Goal: Task Accomplishment & Management: Manage account settings

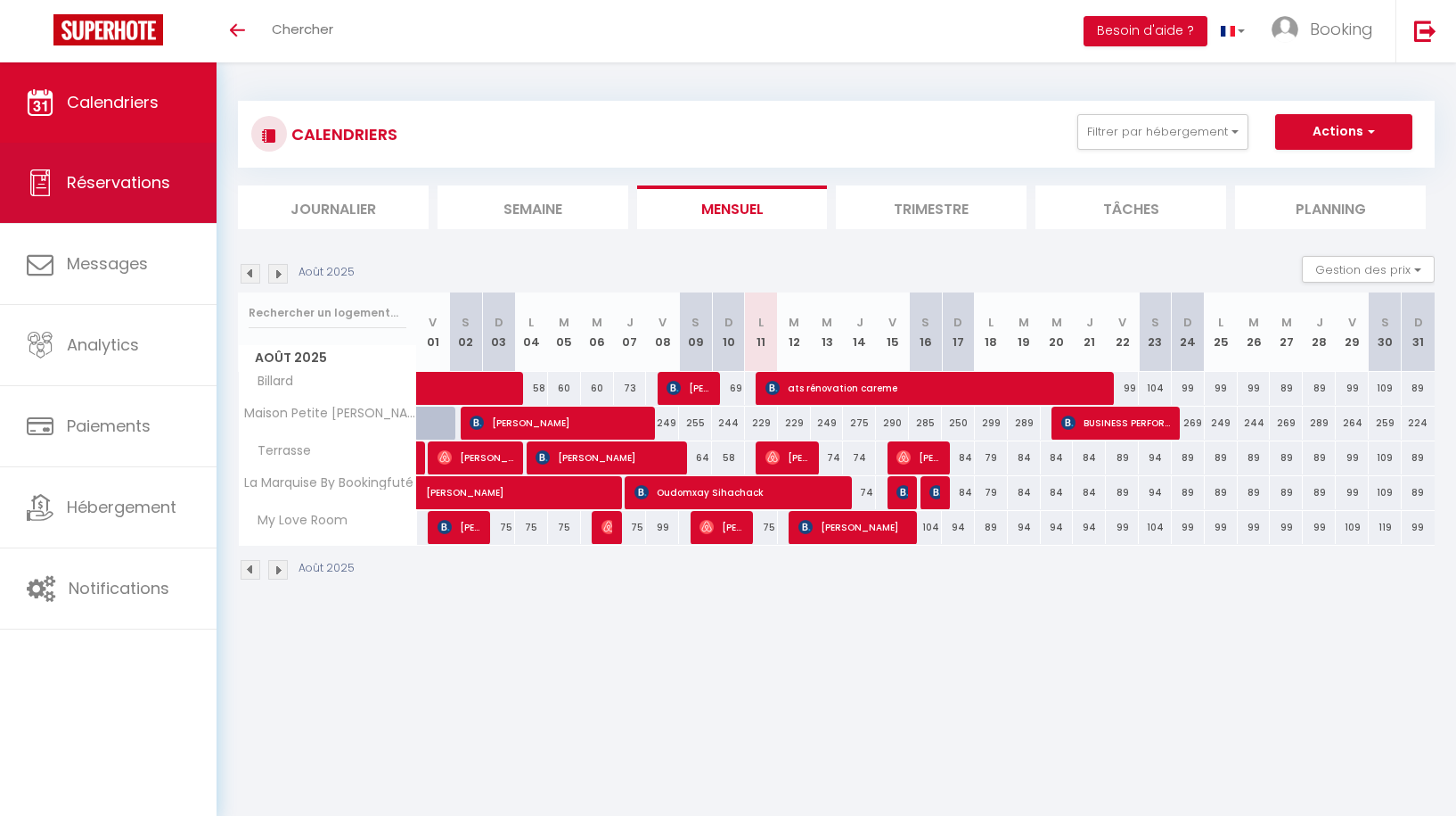
click at [150, 178] on span "Réservations" at bounding box center [118, 183] width 103 height 22
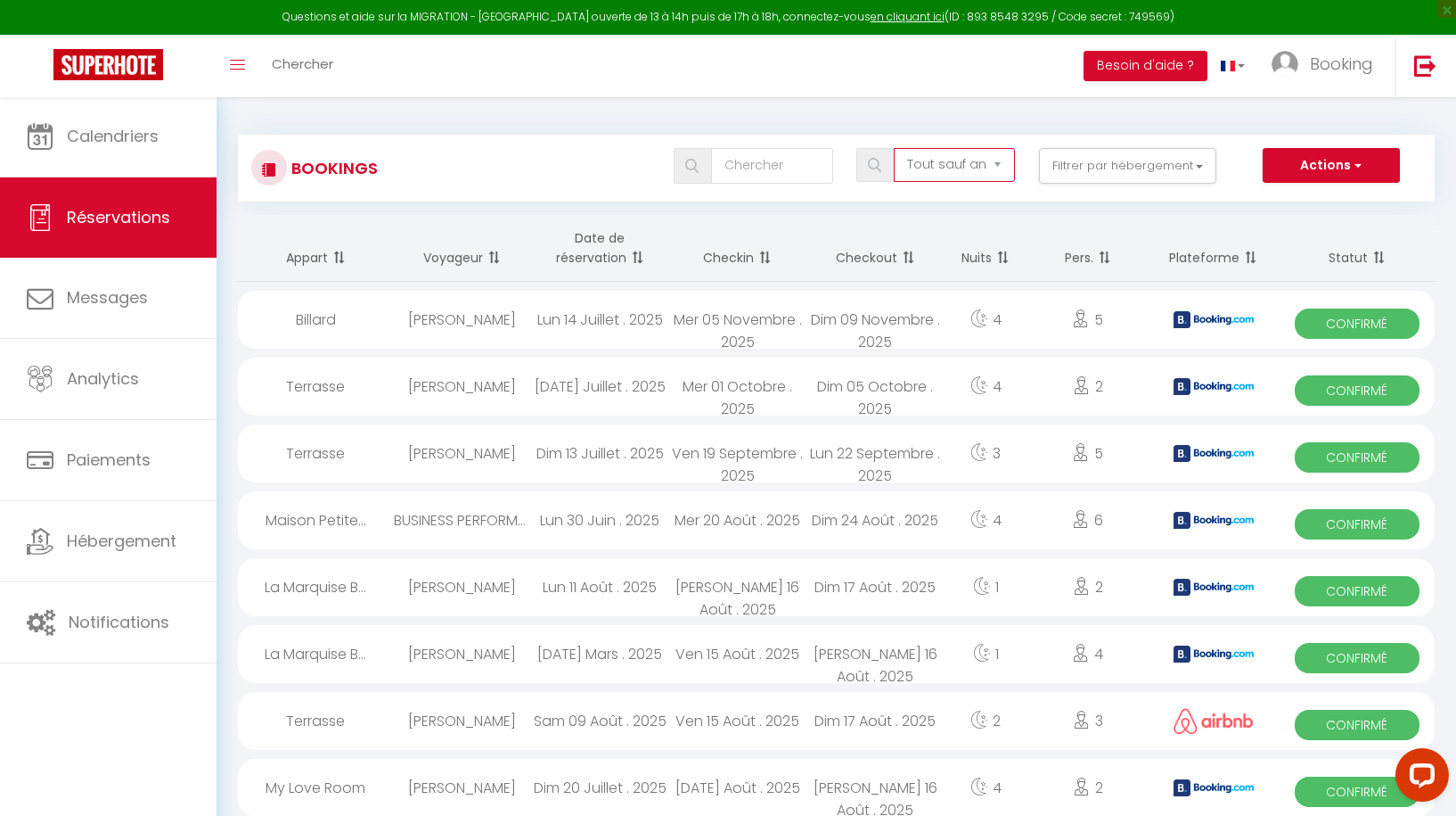
select select "cancelled"
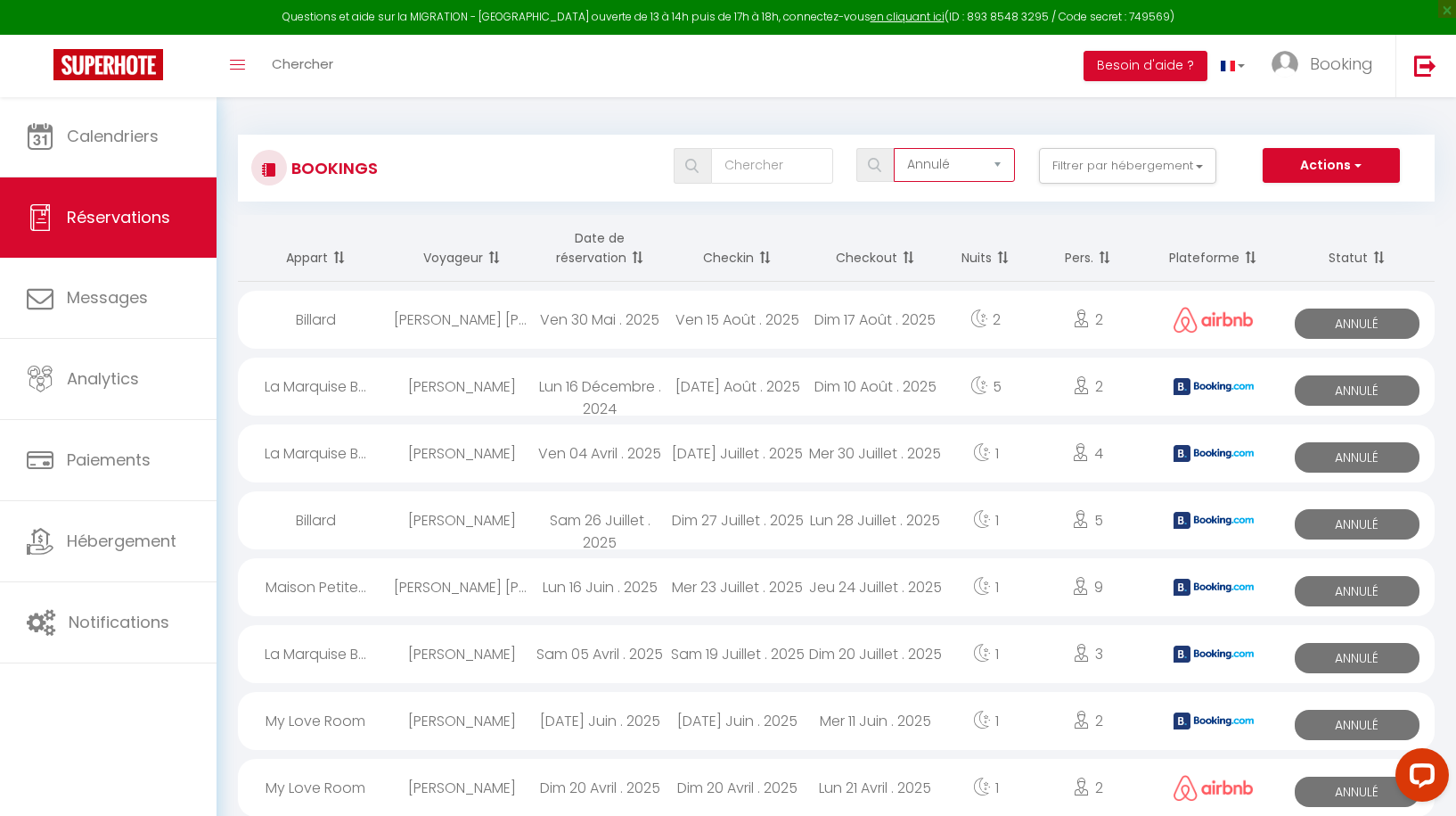
click at [845, 313] on div "Dim 17 Août . 2025" at bounding box center [874, 320] width 137 height 58
select select "KO"
select select "0"
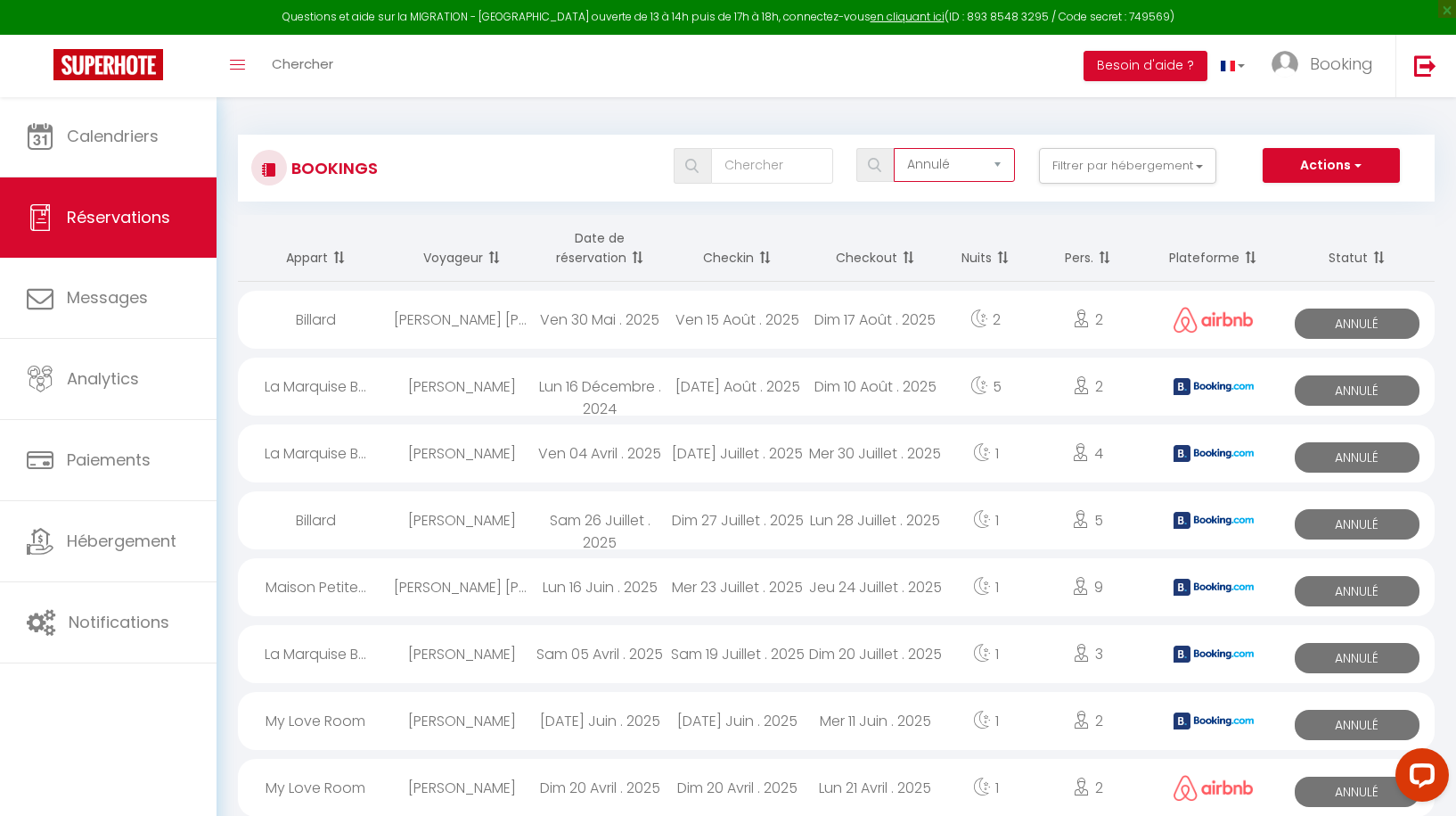
select select "1"
select select
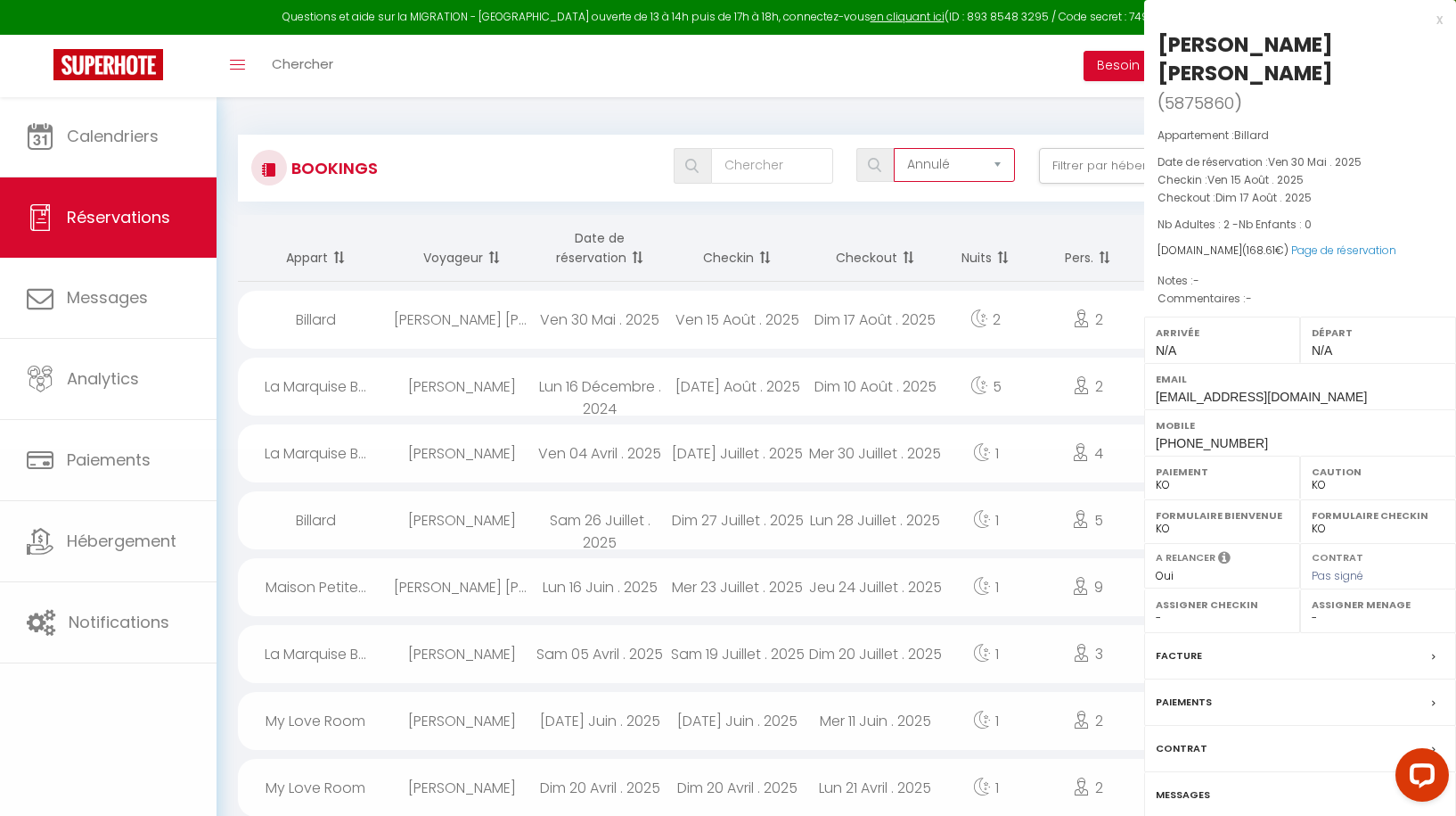
select select "31605"
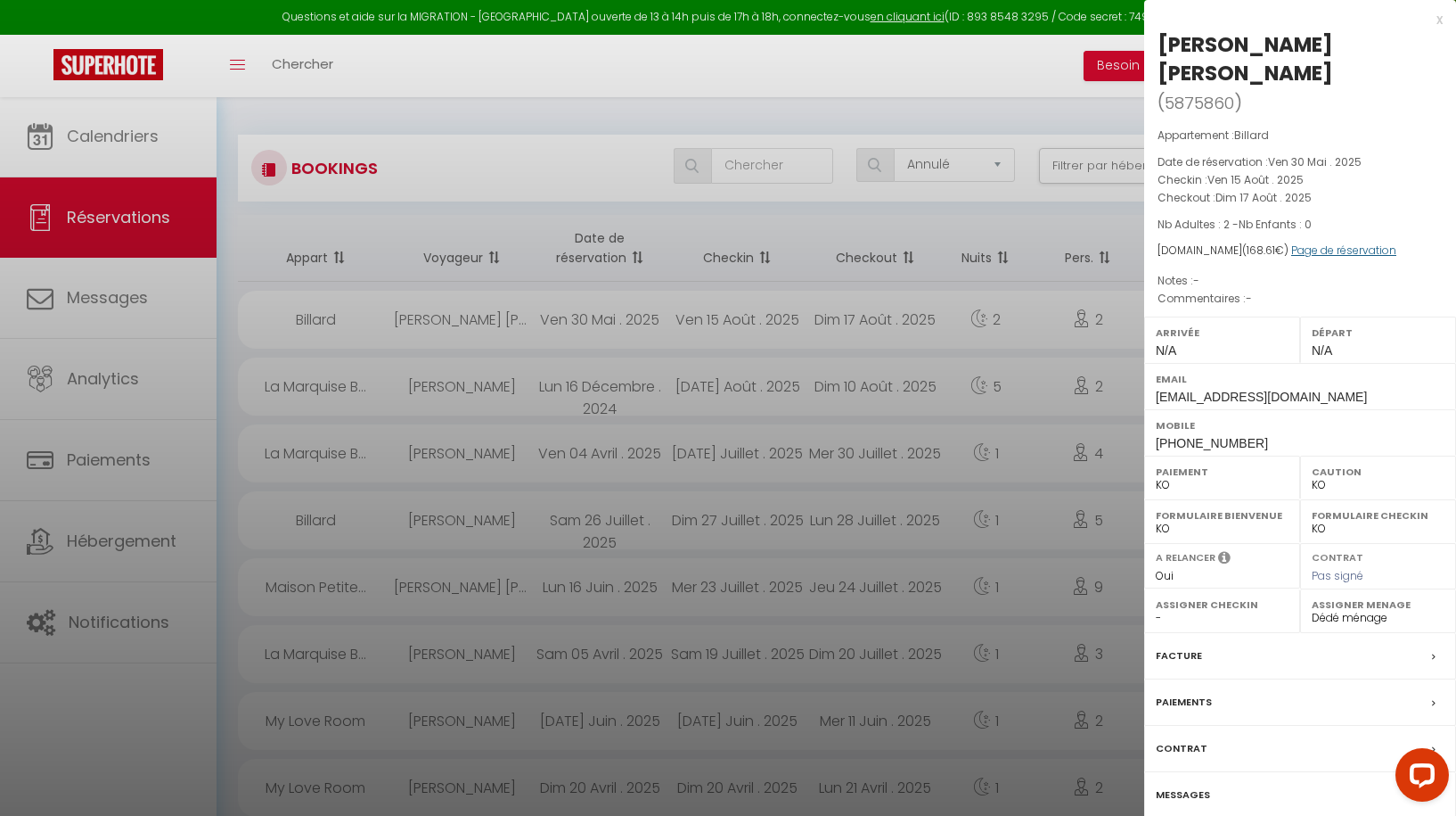
click at [1346, 252] on link "Page de réservation" at bounding box center [1343, 250] width 105 height 15
click at [1439, 20] on div "x" at bounding box center [1293, 20] width 299 height 21
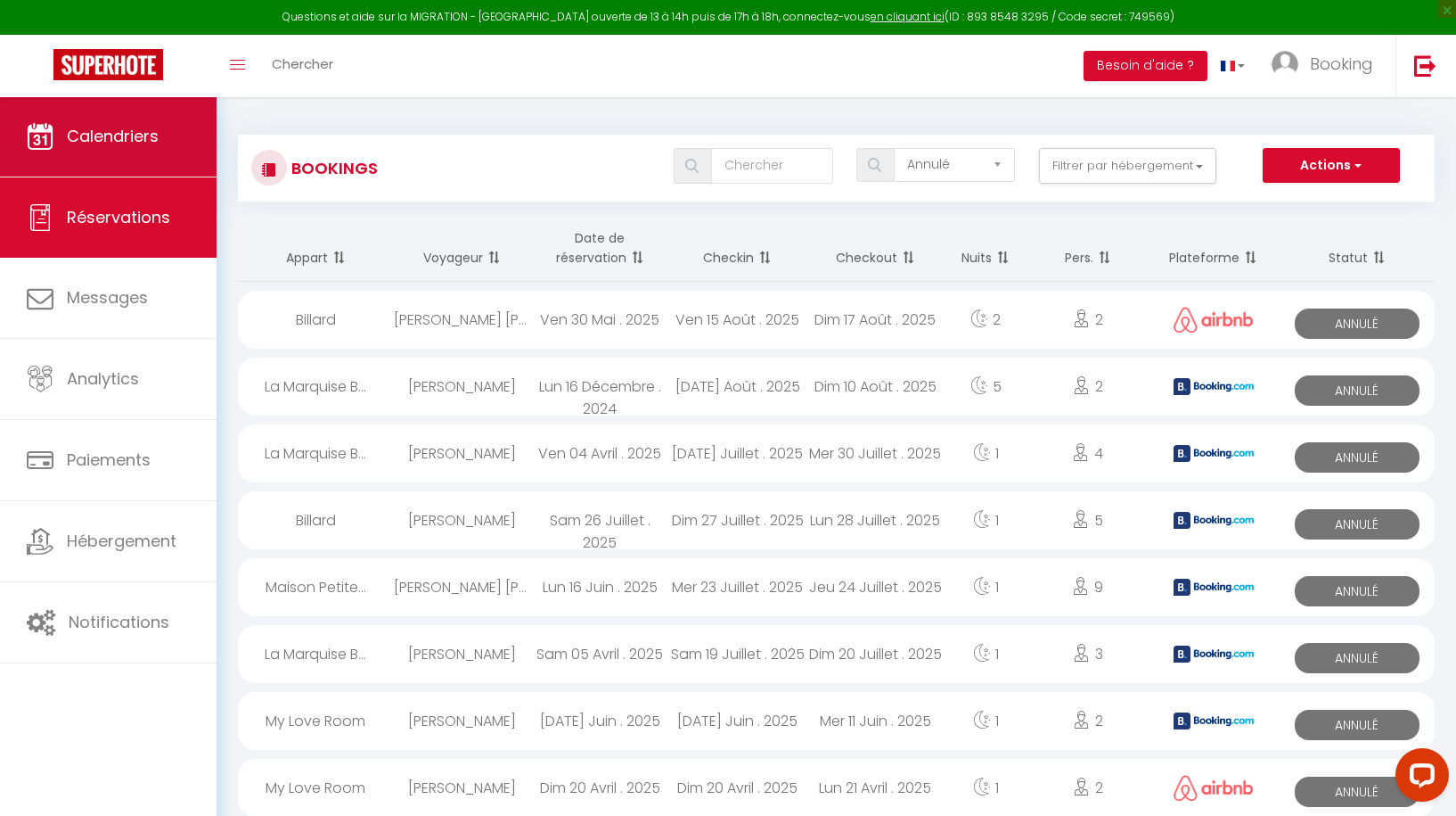
click at [92, 135] on span "Calendriers" at bounding box center [113, 136] width 92 height 22
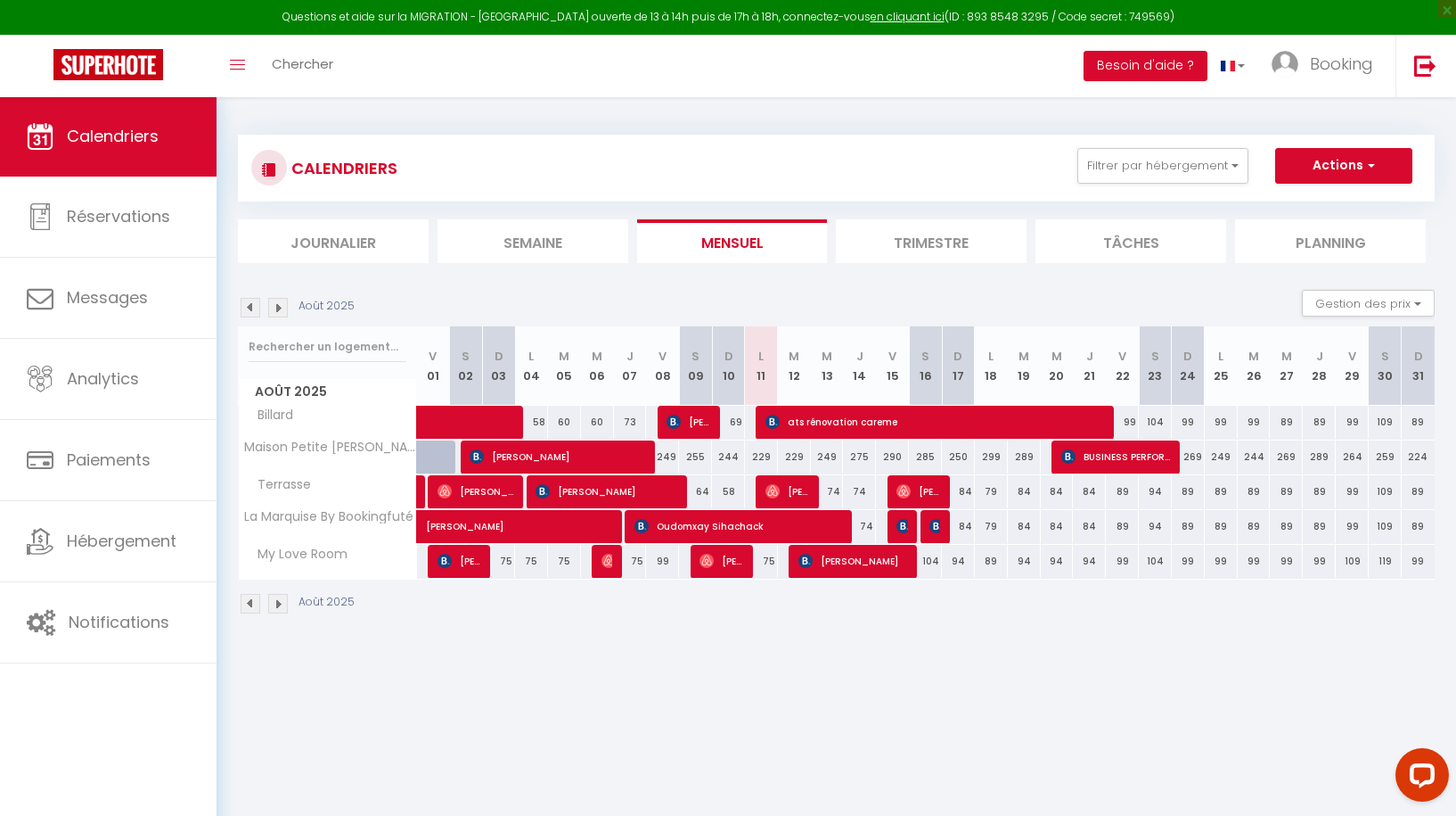
click at [117, 145] on span "Calendriers" at bounding box center [113, 136] width 92 height 22
